Goal: Task Accomplishment & Management: Use online tool/utility

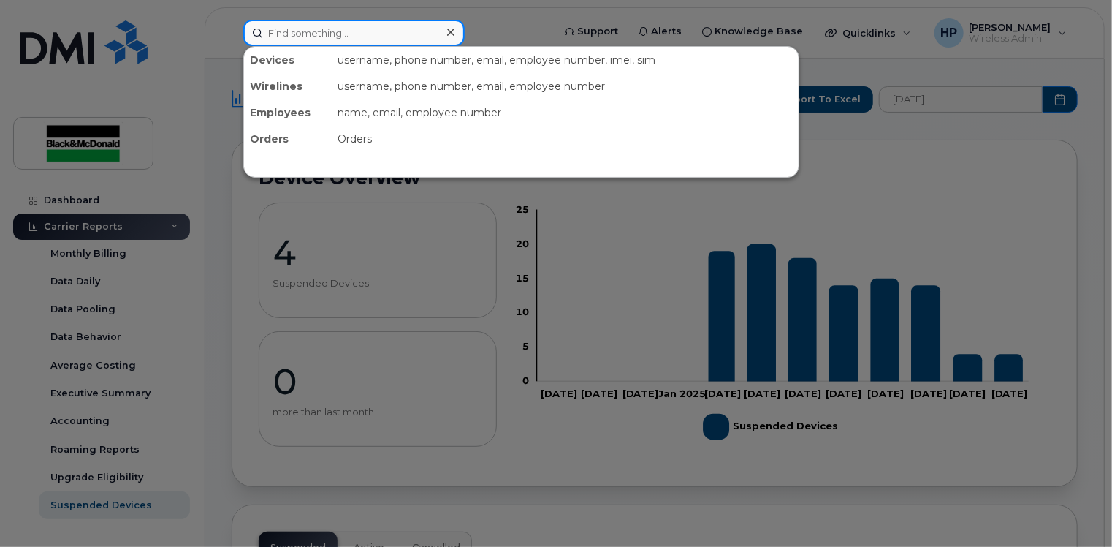
click at [309, 43] on input at bounding box center [353, 33] width 221 height 26
click at [272, 24] on input at bounding box center [353, 33] width 221 height 26
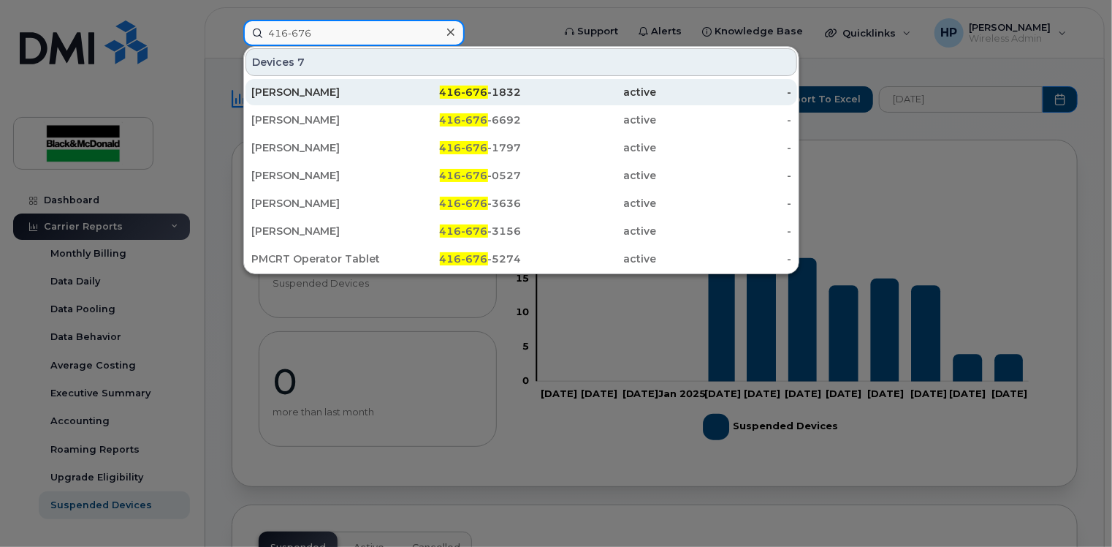
type input "416-676"
click at [308, 95] on div "[PERSON_NAME]" at bounding box center [318, 92] width 135 height 15
click at [335, 96] on div "[PERSON_NAME]" at bounding box center [318, 92] width 135 height 15
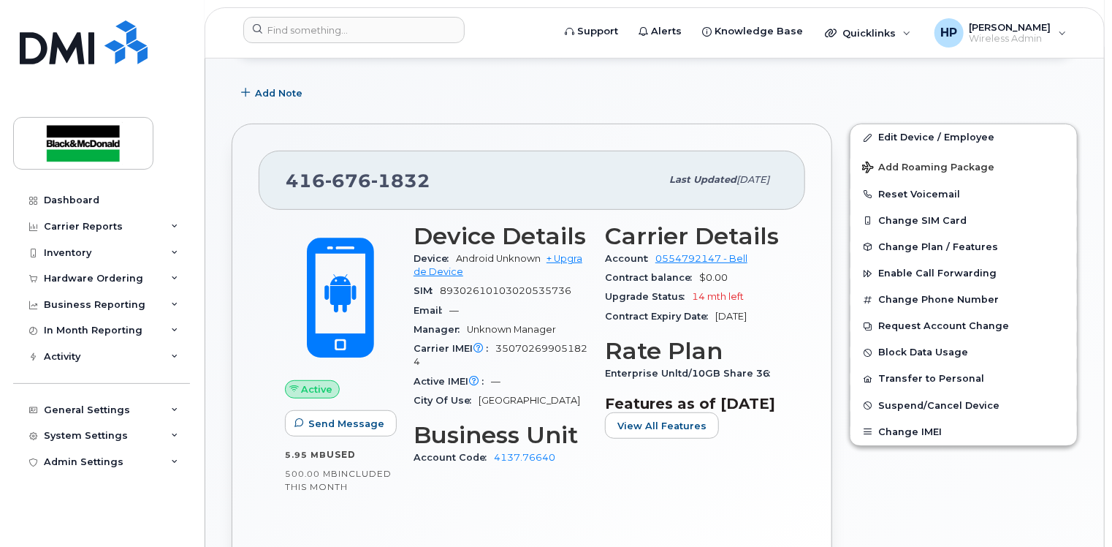
scroll to position [207, 0]
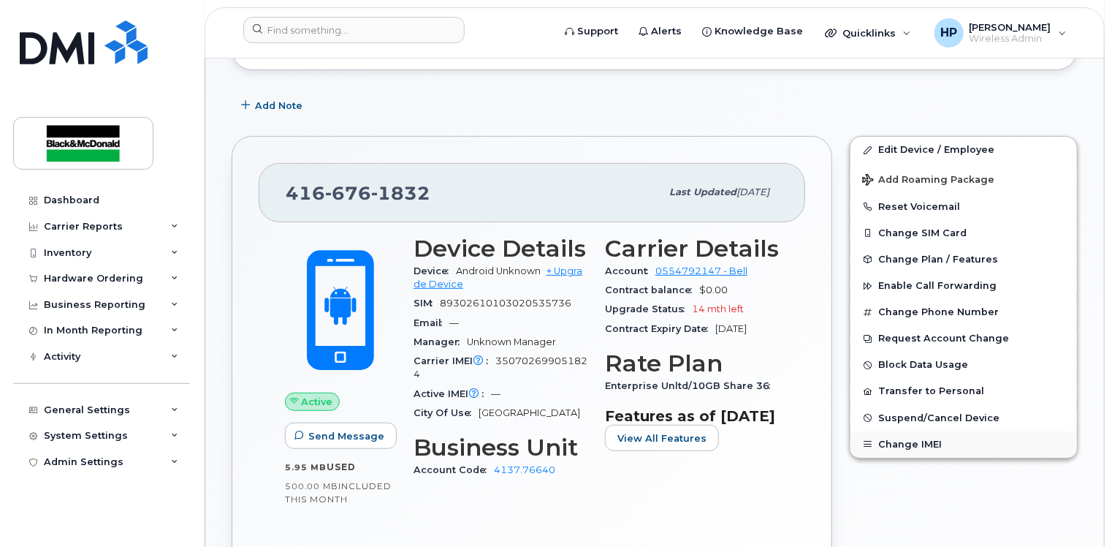
click at [912, 439] on button "Change IMEI" at bounding box center [964, 444] width 227 height 26
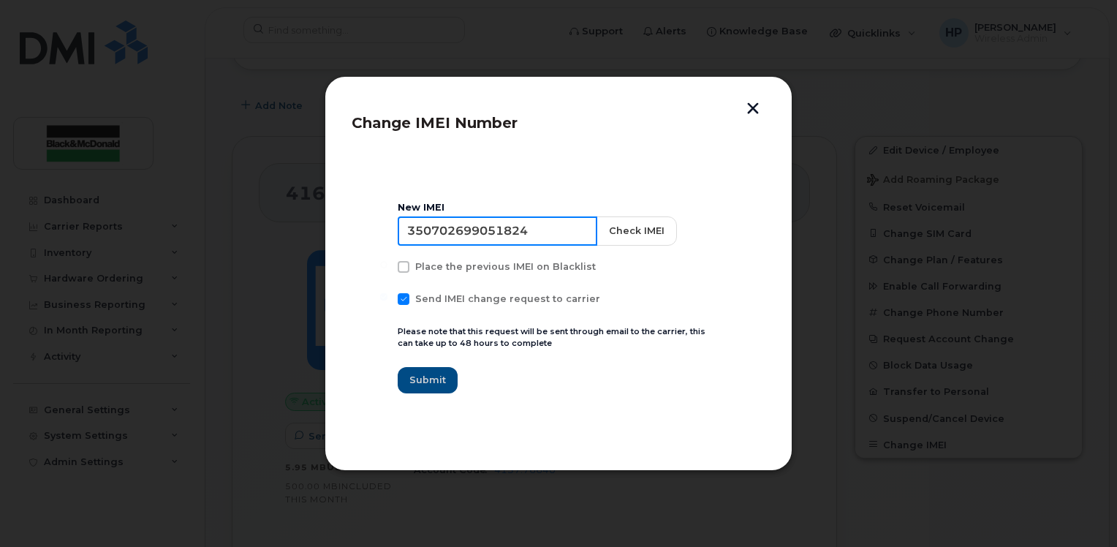
click at [550, 235] on input "350702699051824" at bounding box center [498, 230] width 200 height 29
type input "3"
click at [422, 229] on input at bounding box center [498, 230] width 200 height 29
paste input "358586353535376"
type input "358586353535376"
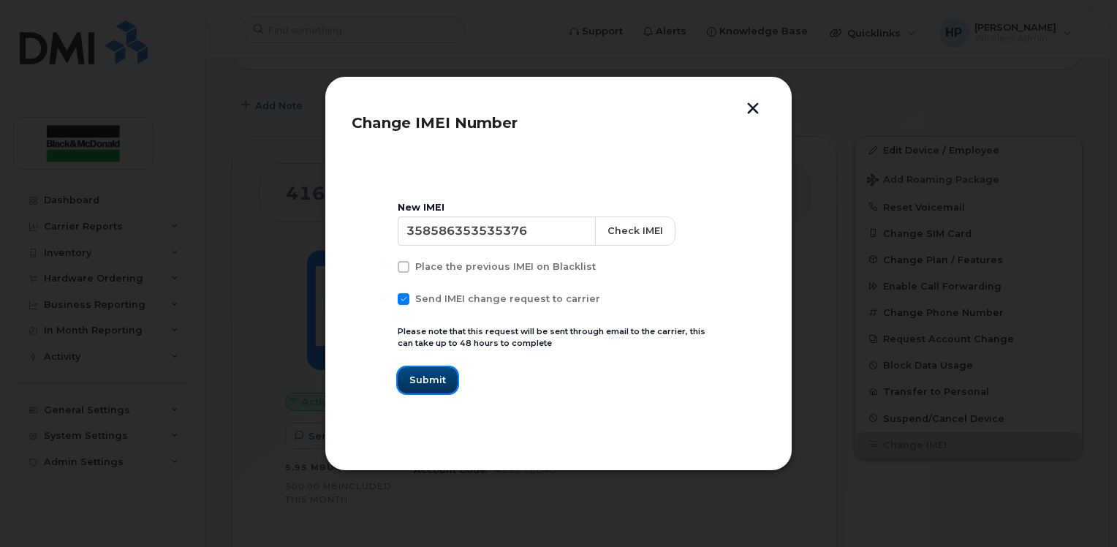
click at [439, 384] on span "Submit" at bounding box center [427, 380] width 37 height 14
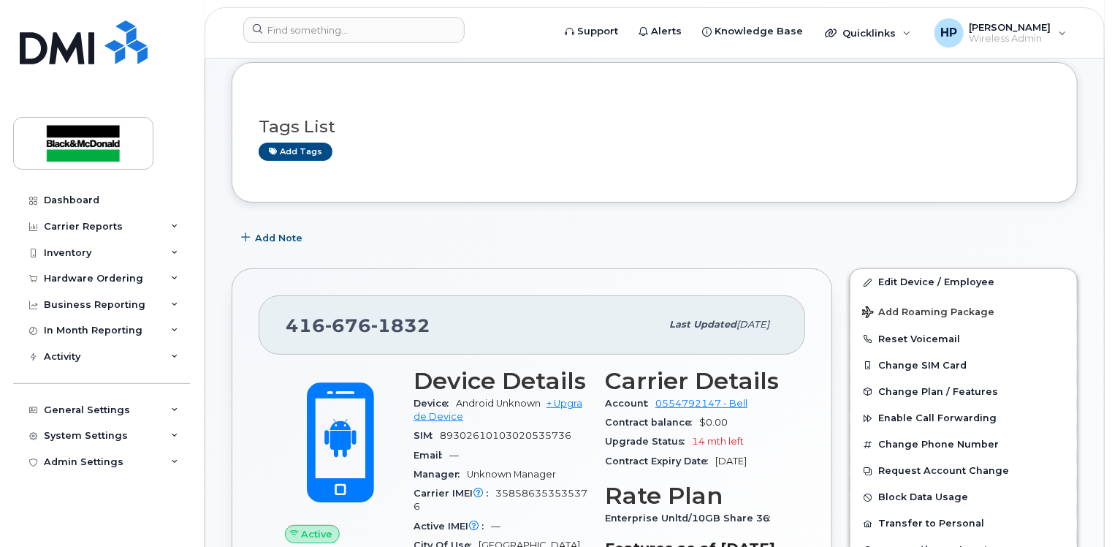
scroll to position [0, 0]
